Goal: Information Seeking & Learning: Learn about a topic

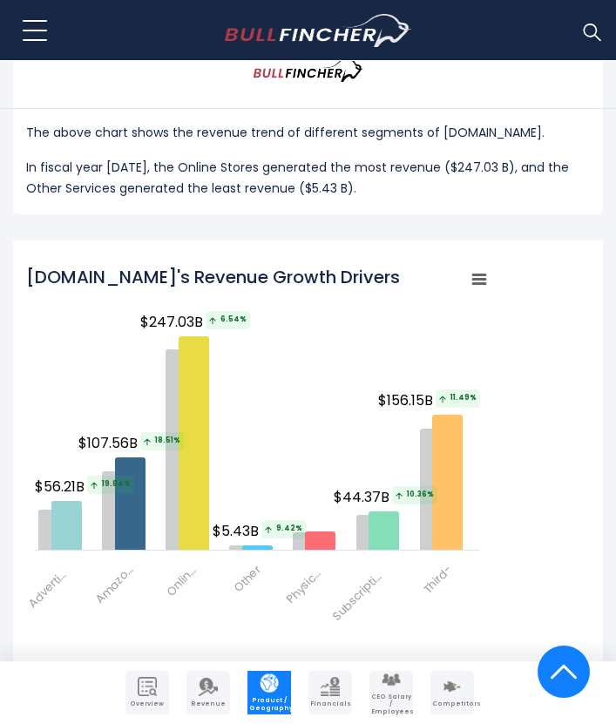
scroll to position [2247, 0]
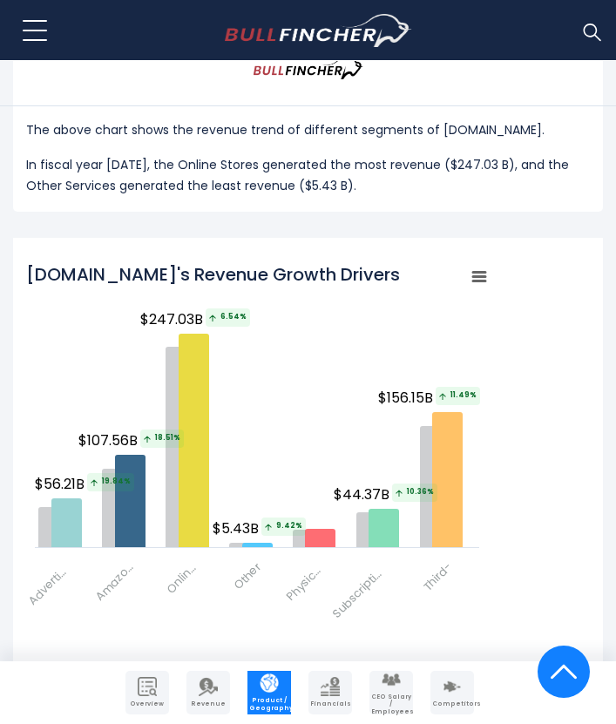
click at [215, 690] on img "Company Revenue" at bounding box center [208, 686] width 19 height 19
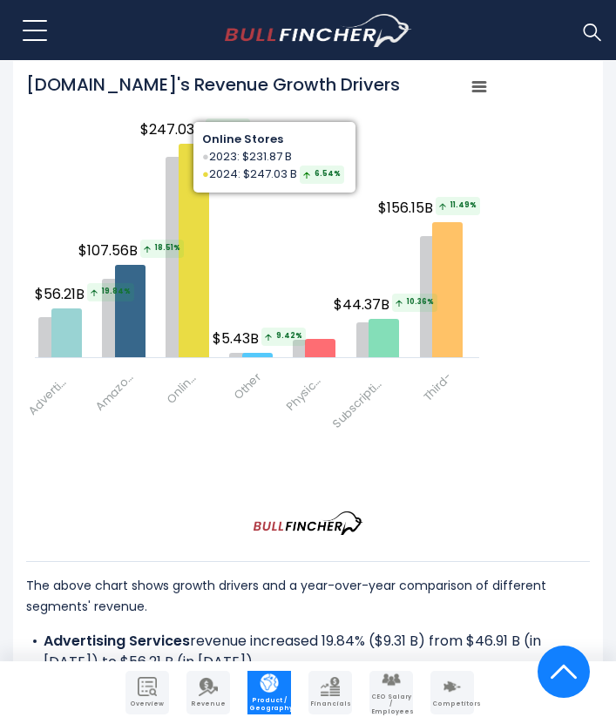
scroll to position [2477, 0]
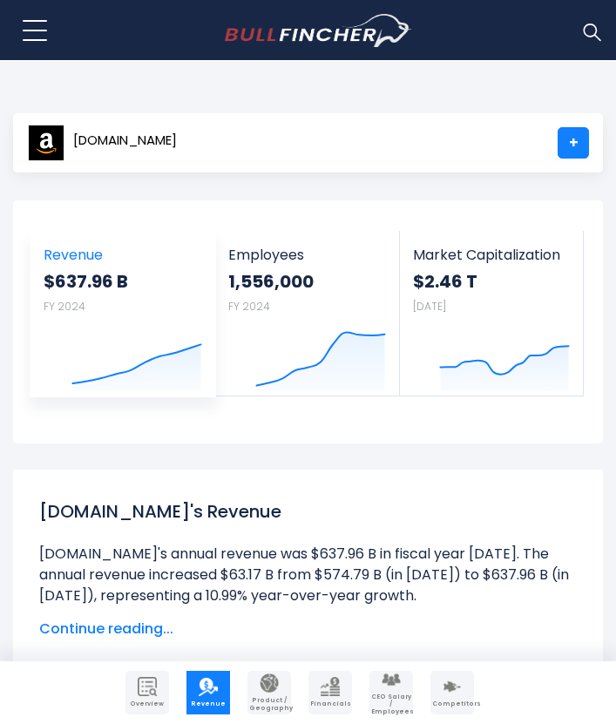
click at [106, 329] on icon "Created with Highcharts 12.1.2" at bounding box center [136, 354] width 131 height 73
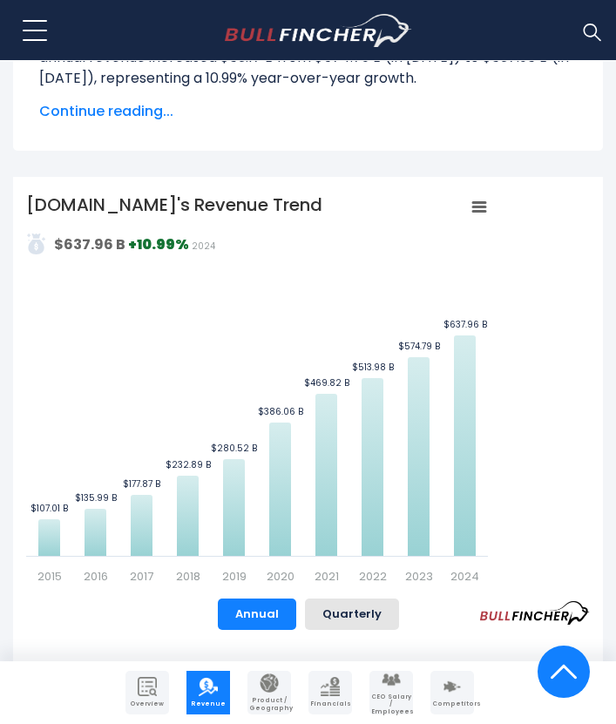
scroll to position [557, 0]
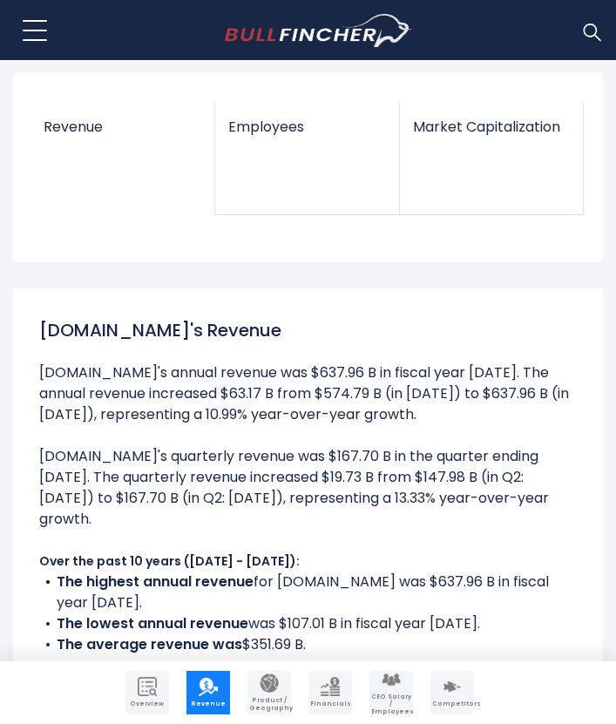
scroll to position [322, 0]
